Goal: Information Seeking & Learning: Learn about a topic

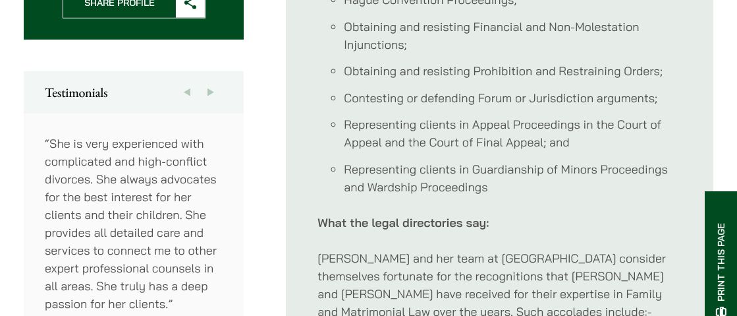
scroll to position [725, 0]
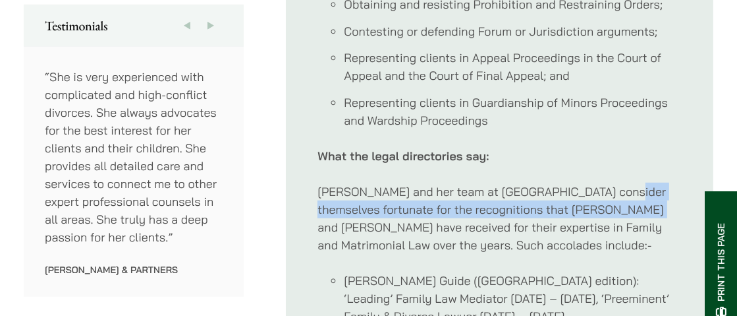
drag, startPoint x: 609, startPoint y: 176, endPoint x: 608, endPoint y: 200, distance: 24.4
click at [608, 200] on div "Notable Cases: In addition to the above, her experience also includes:- Hague C…" at bounding box center [500, 249] width 364 height 813
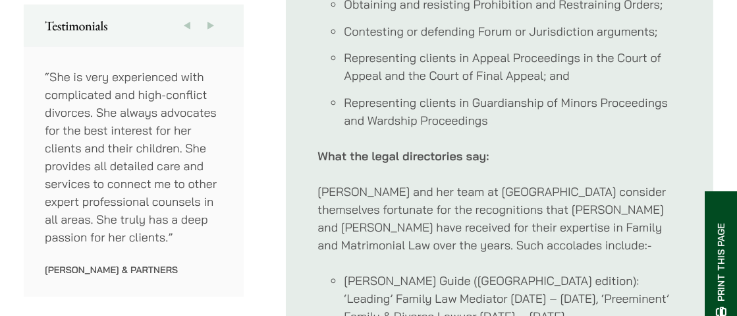
click at [610, 220] on p "[PERSON_NAME] and her team at [GEOGRAPHIC_DATA] consider themselves fortunate f…" at bounding box center [500, 218] width 364 height 71
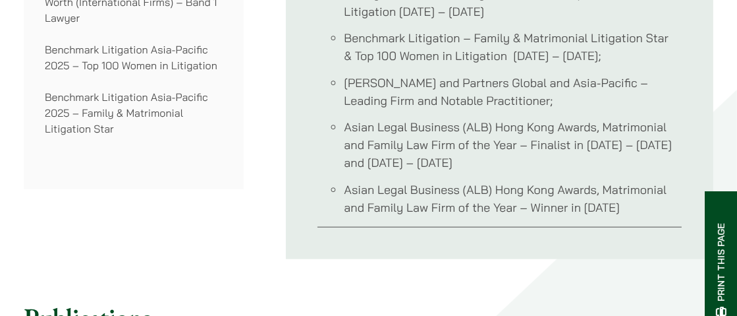
scroll to position [1185, 0]
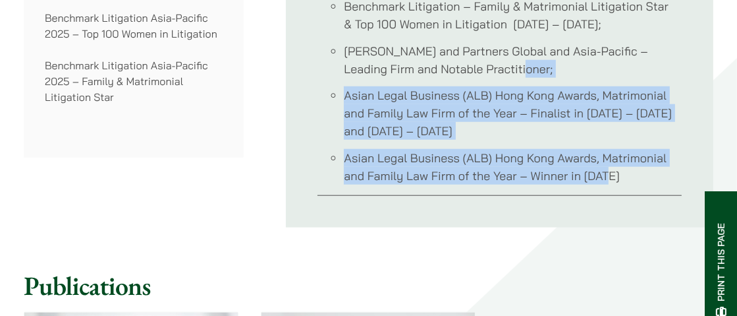
drag, startPoint x: 613, startPoint y: 175, endPoint x: 554, endPoint y: 72, distance: 118.9
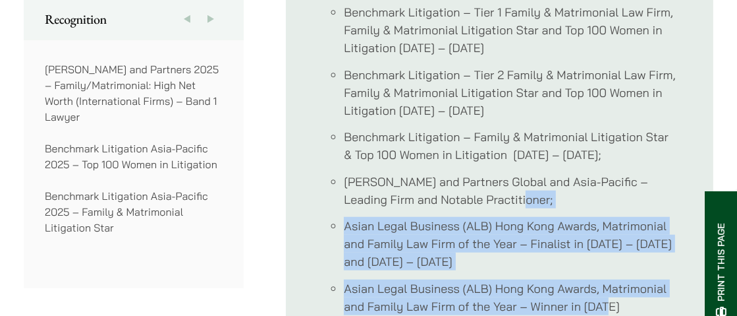
scroll to position [1054, 0]
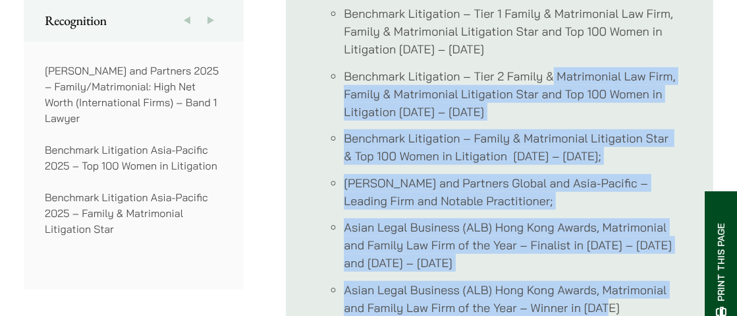
click at [553, 78] on li "Benchmark Litigation – Tier 2 Family & Matrimonial Law Firm, Family & Matrimoni…" at bounding box center [513, 93] width 338 height 53
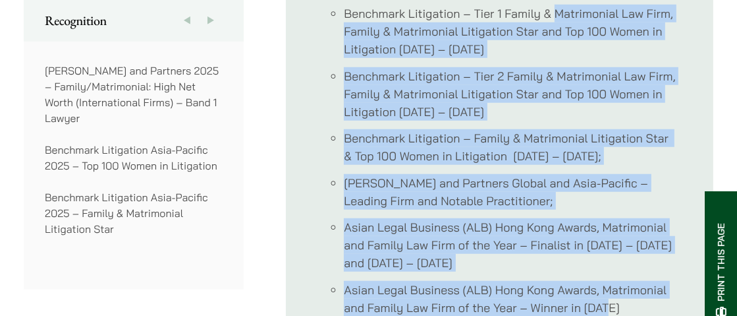
click at [553, 16] on li "Benchmark Litigation – Tier 1 Family & Matrimonial Law Firm, Family & Matrimoni…" at bounding box center [513, 31] width 338 height 53
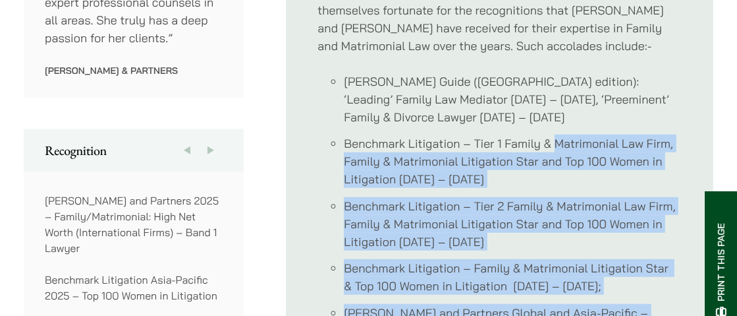
scroll to position [922, 0]
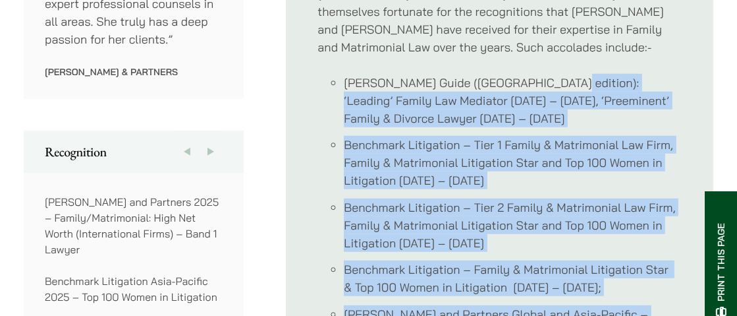
click at [553, 55] on div "Notable Cases: In addition to the above, her experience also includes:- Hague C…" at bounding box center [500, 51] width 364 height 813
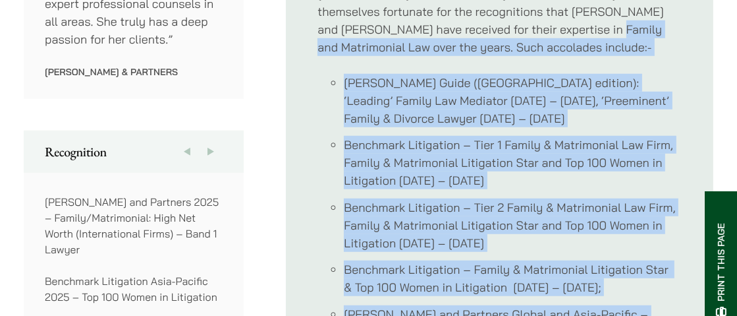
click at [555, 26] on p "[PERSON_NAME] and her team at [GEOGRAPHIC_DATA] consider themselves fortunate f…" at bounding box center [500, 20] width 364 height 71
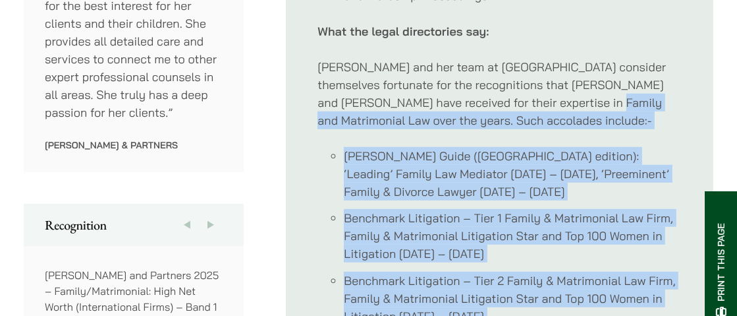
scroll to position [791, 0]
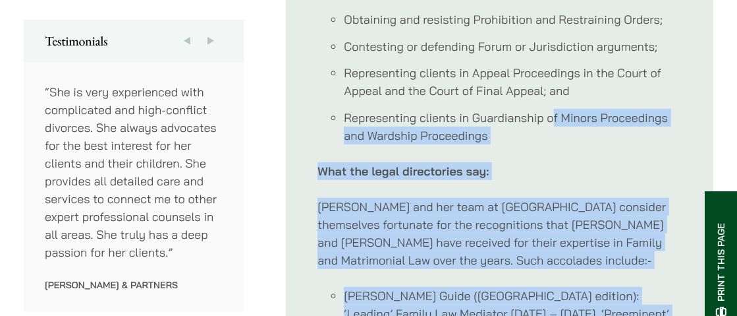
scroll to position [592, 0]
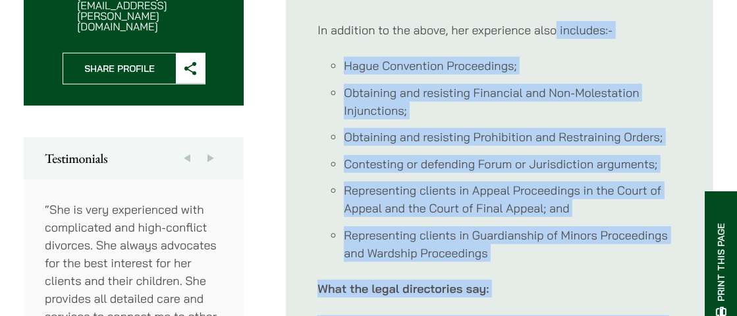
click at [555, 26] on p "In addition to the above, her experience also includes:-" at bounding box center [500, 30] width 364 height 18
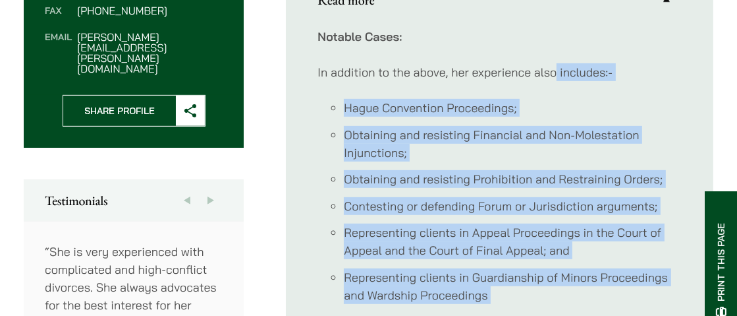
scroll to position [526, 0]
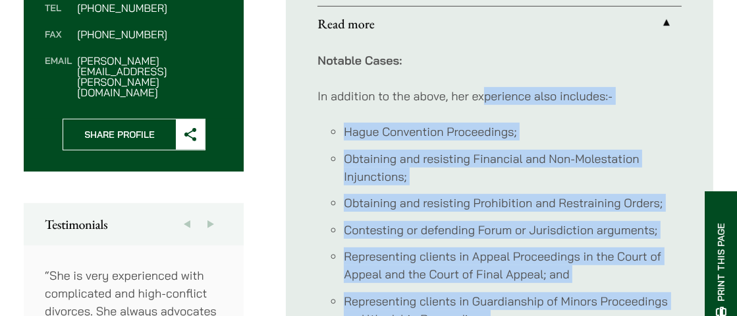
click at [481, 87] on p "In addition to the above, her experience also includes:-" at bounding box center [500, 96] width 364 height 18
click at [413, 87] on p "In addition to the above, her experience also includes:-" at bounding box center [500, 96] width 364 height 18
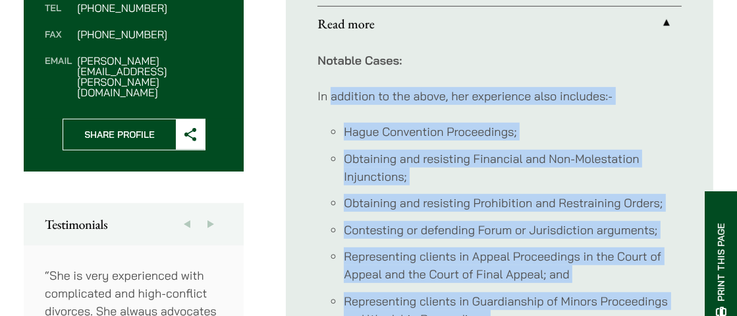
click at [333, 89] on p "In addition to the above, her experience also includes:-" at bounding box center [500, 96] width 364 height 18
click at [453, 90] on p "In addition to the above, her experience also includes:-" at bounding box center [500, 96] width 364 height 18
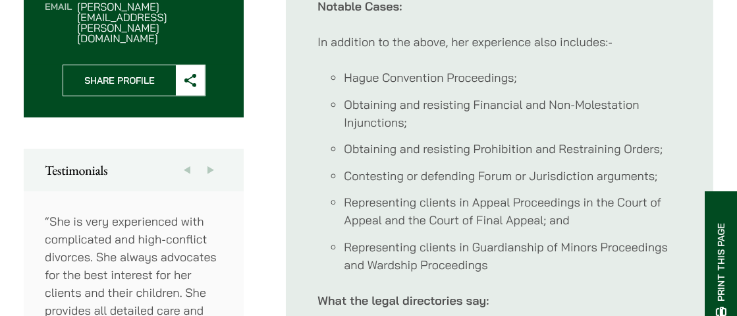
scroll to position [725, 0]
